Goal: Find specific page/section: Find specific page/section

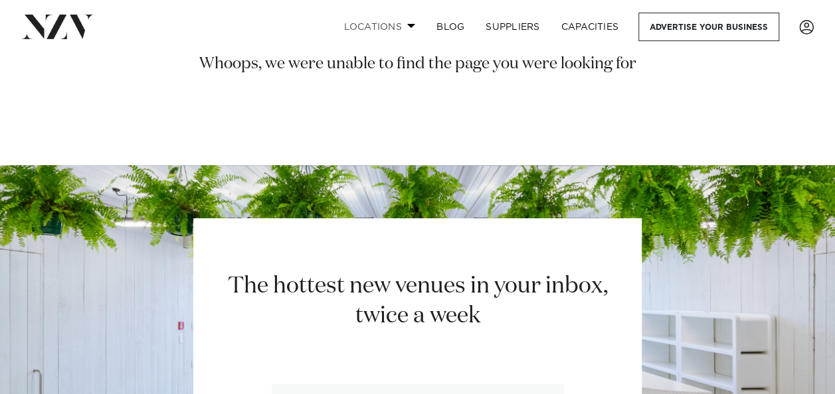
click at [384, 25] on link "Locations" at bounding box center [379, 27] width 93 height 29
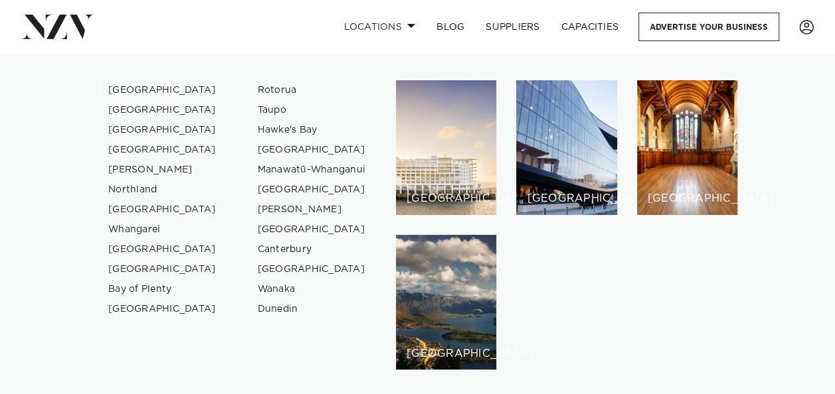
click at [140, 89] on link "[GEOGRAPHIC_DATA]" at bounding box center [162, 90] width 129 height 20
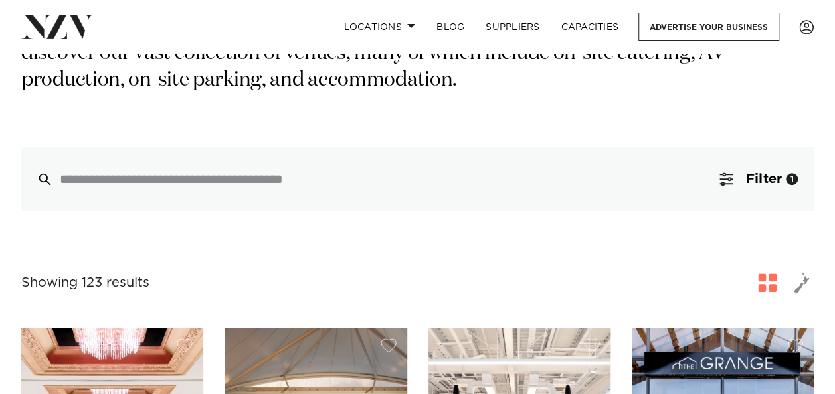
scroll to position [266, 0]
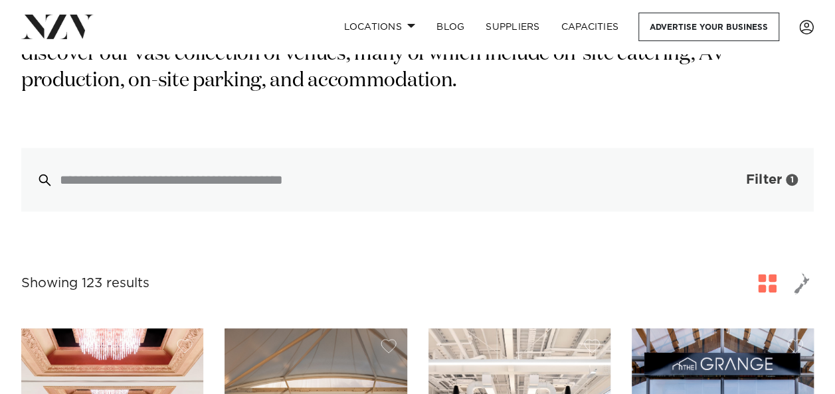
click at [760, 177] on span "Filter" at bounding box center [764, 179] width 36 height 13
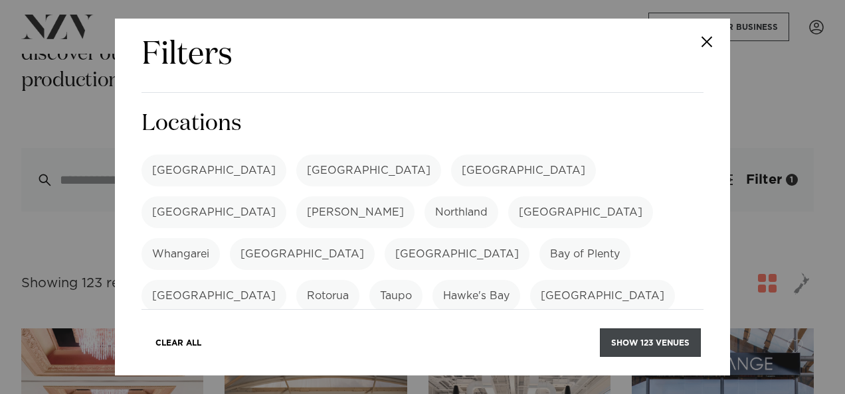
click at [669, 336] on button "Show 123 venues" at bounding box center [650, 343] width 101 height 29
